Goal: Transaction & Acquisition: Purchase product/service

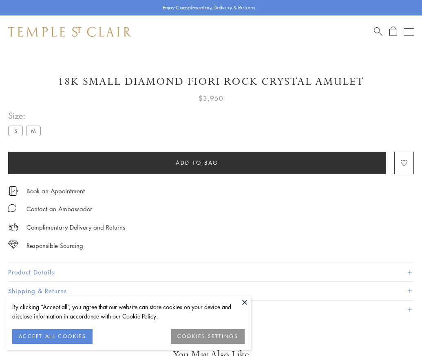
click at [197, 162] on span "Add to bag" at bounding box center [197, 162] width 43 height 9
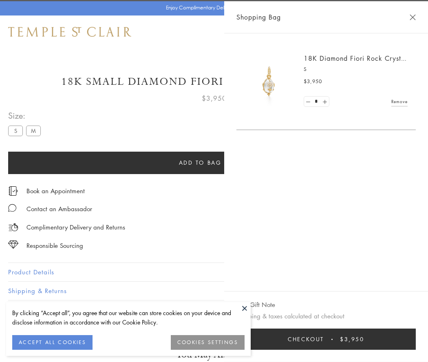
click at [384, 340] on button "Checkout $3,950" at bounding box center [327, 339] width 180 height 21
